Goal: Task Accomplishment & Management: Use online tool/utility

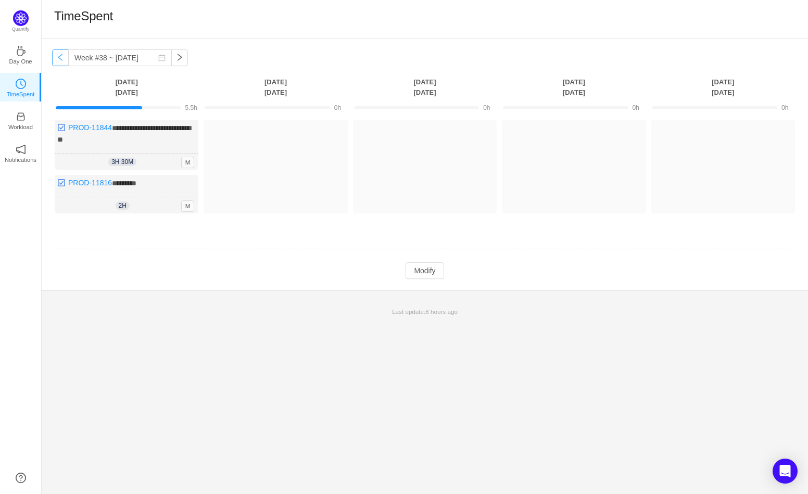
click at [60, 62] on button "button" at bounding box center [60, 57] width 17 height 17
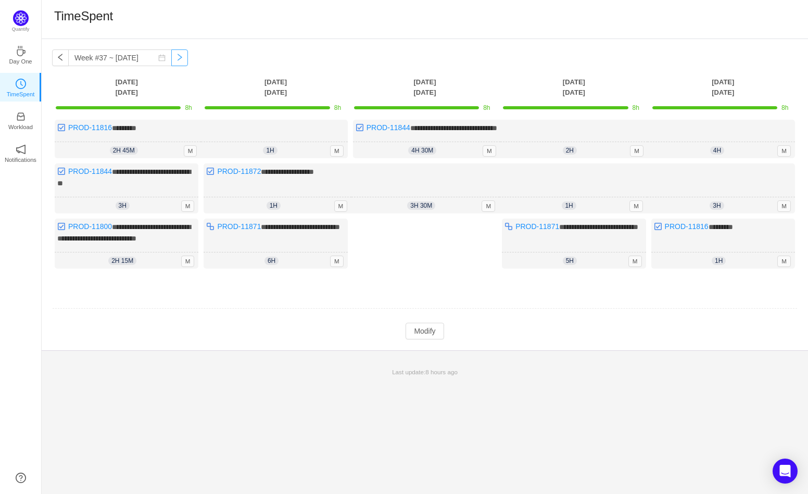
click at [171, 61] on button "button" at bounding box center [179, 57] width 17 height 17
type input "Week #38 ~ [DATE]"
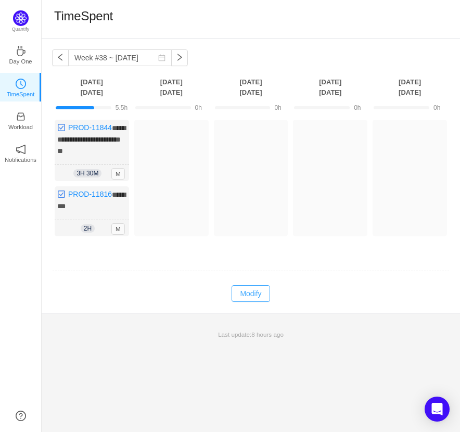
click at [251, 290] on button "Modify" at bounding box center [251, 293] width 38 height 17
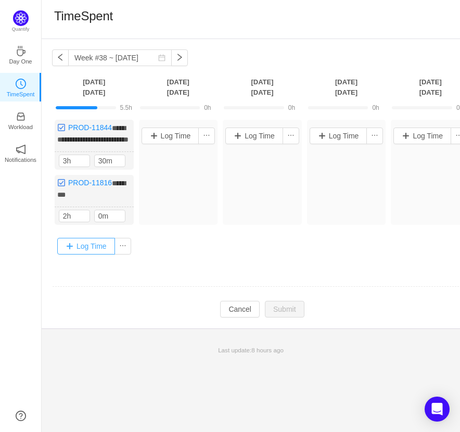
click at [108, 254] on button "Log Time" at bounding box center [86, 246] width 58 height 17
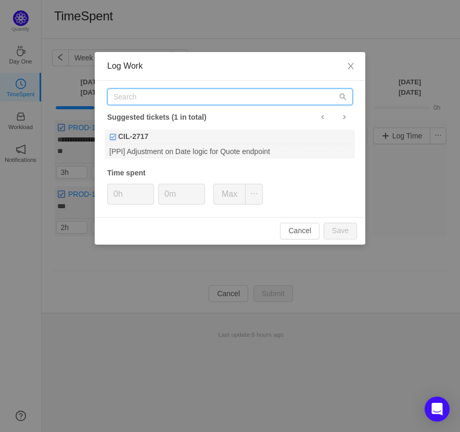
click at [221, 98] on input "text" at bounding box center [230, 96] width 246 height 17
type input "PROD-11817"
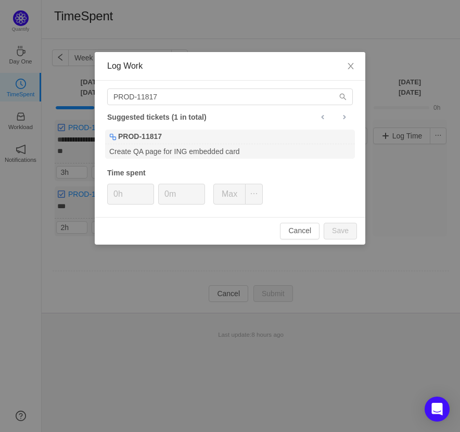
drag, startPoint x: 229, startPoint y: 69, endPoint x: 247, endPoint y: 74, distance: 18.9
click at [247, 73] on div "Log Work" at bounding box center [230, 66] width 271 height 29
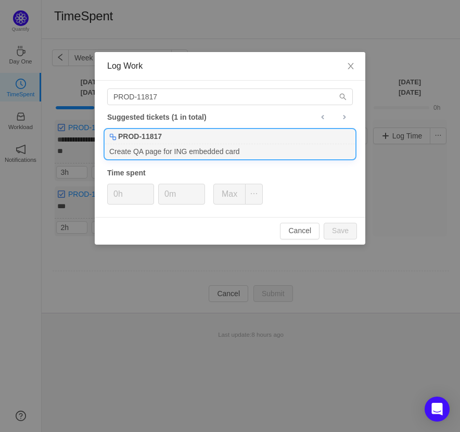
click at [196, 140] on div "PROD-11817" at bounding box center [230, 137] width 250 height 15
click at [122, 193] on input "0h" at bounding box center [131, 194] width 46 height 20
click at [346, 238] on button "Save" at bounding box center [340, 231] width 33 height 17
type input "0h"
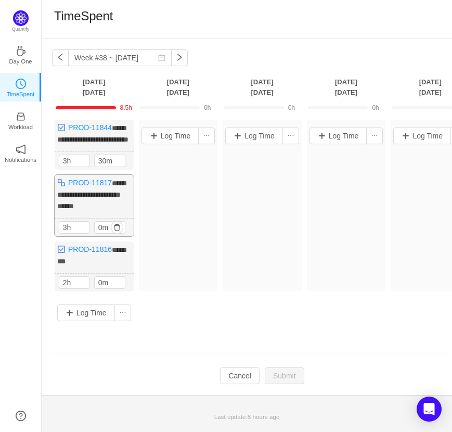
drag, startPoint x: 104, startPoint y: 171, endPoint x: 118, endPoint y: 193, distance: 26.4
click at [104, 167] on input "30m" at bounding box center [110, 160] width 30 height 11
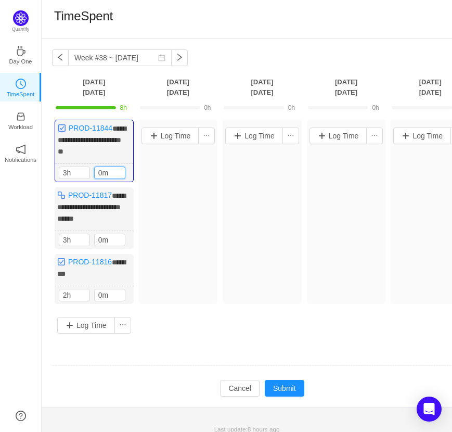
type input "0m"
click at [159, 367] on td at bounding box center [262, 366] width 420 height 27
click at [179, 133] on button "Log Time" at bounding box center [171, 135] width 58 height 17
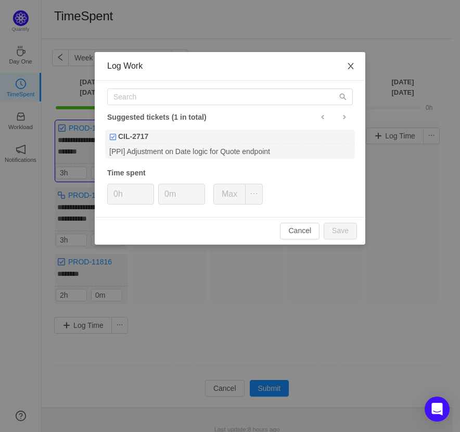
click at [355, 68] on span "Close" at bounding box center [350, 66] width 29 height 29
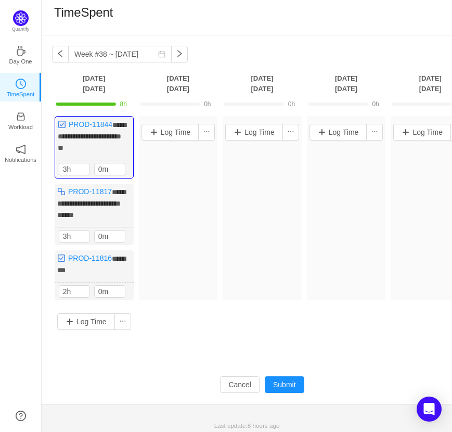
scroll to position [4, 0]
